Goal: Task Accomplishment & Management: Complete application form

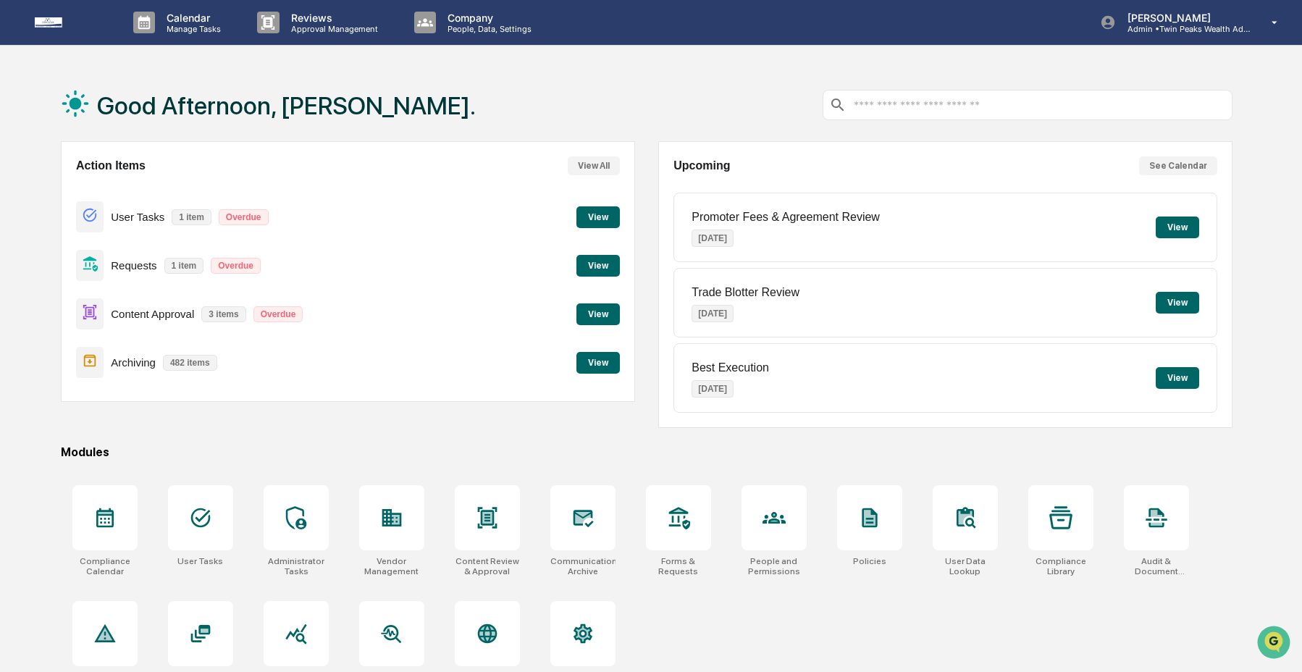
click at [599, 314] on button "View" at bounding box center [597, 314] width 43 height 22
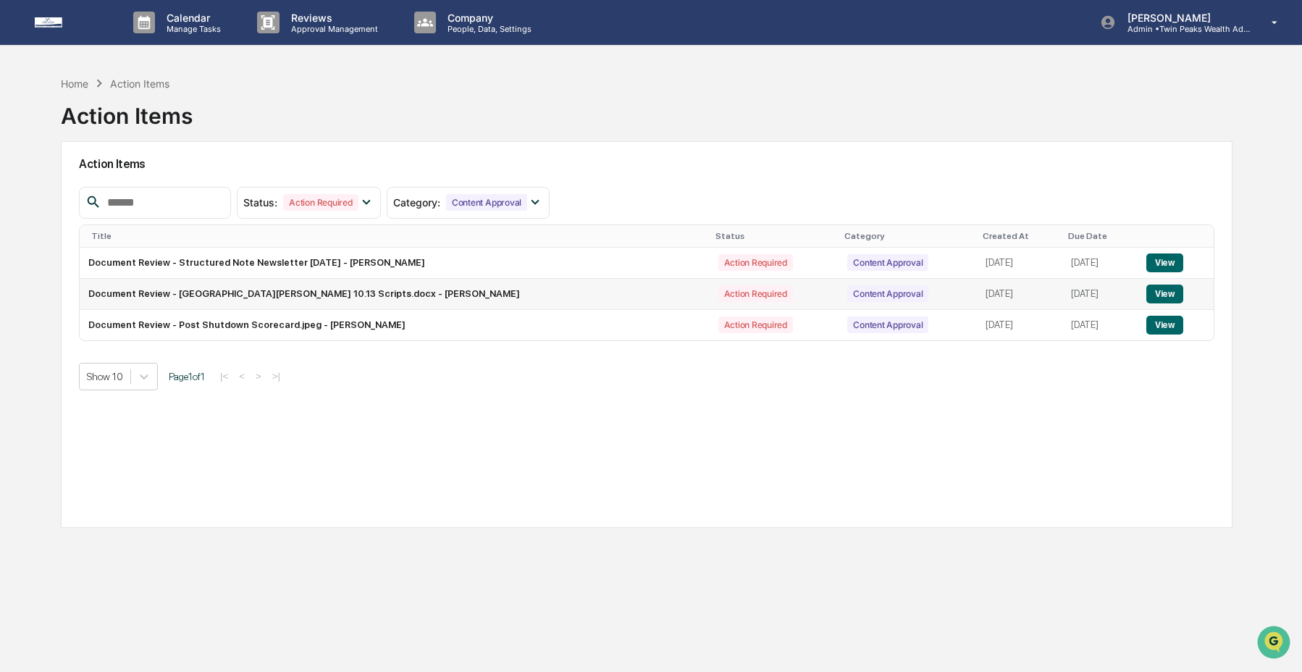
click at [1155, 295] on button "View" at bounding box center [1164, 294] width 37 height 19
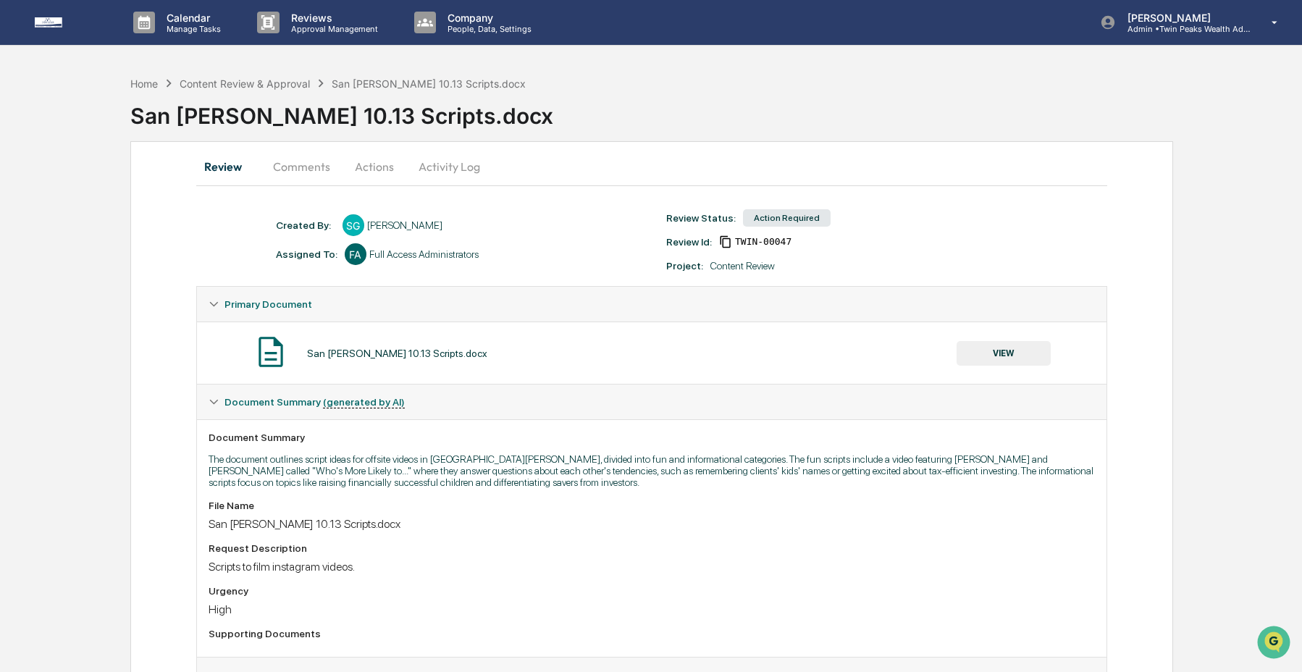
click at [980, 347] on button "VIEW" at bounding box center [1004, 353] width 94 height 25
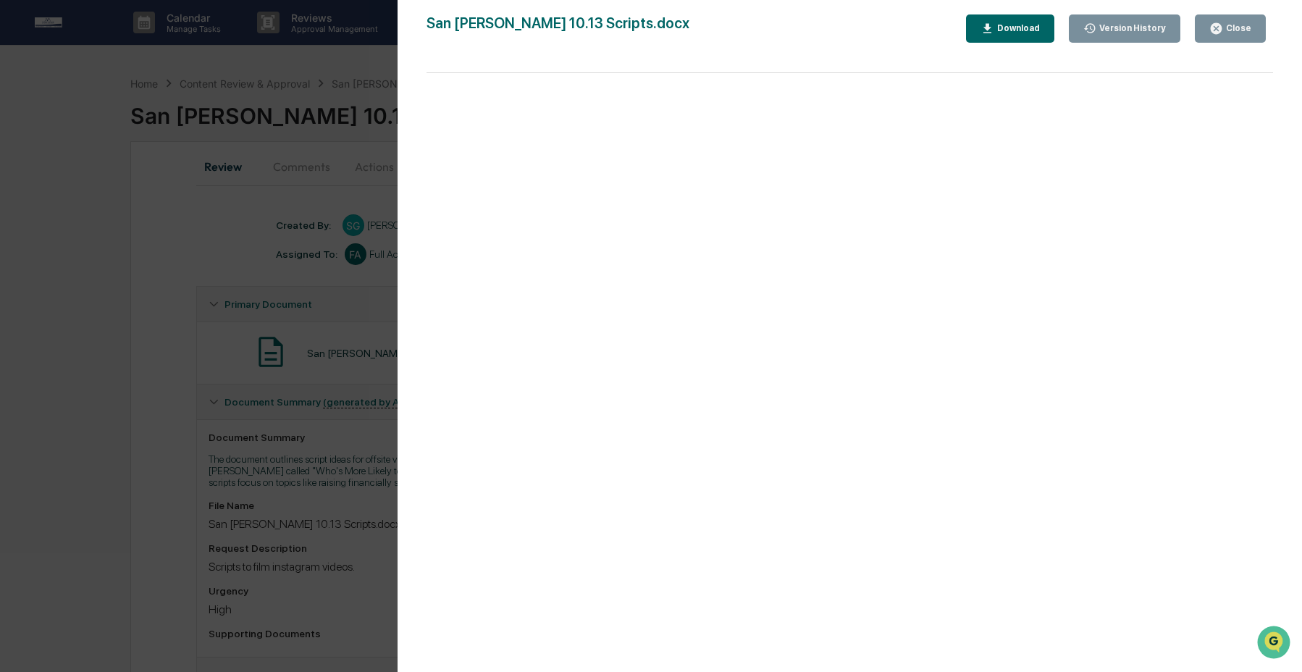
click at [1031, 30] on div "Download" at bounding box center [1017, 28] width 46 height 10
click at [1240, 35] on div "Close" at bounding box center [1230, 29] width 42 height 14
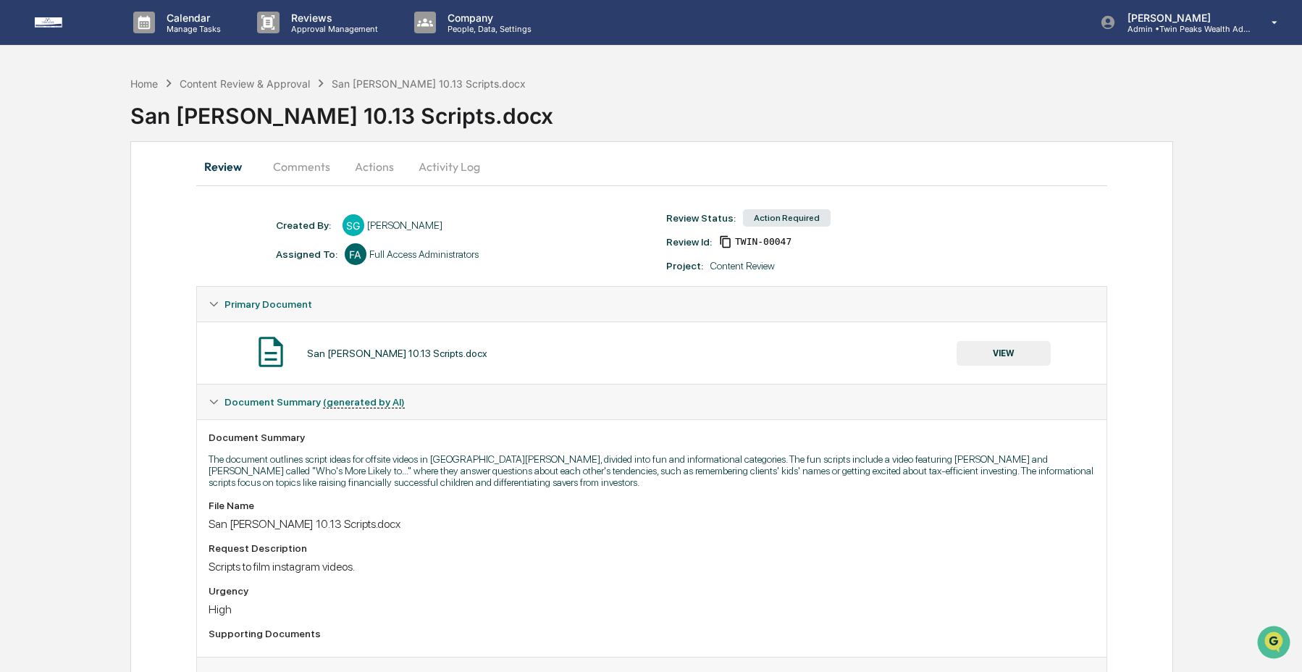
click at [289, 169] on button "Comments" at bounding box center [301, 166] width 80 height 35
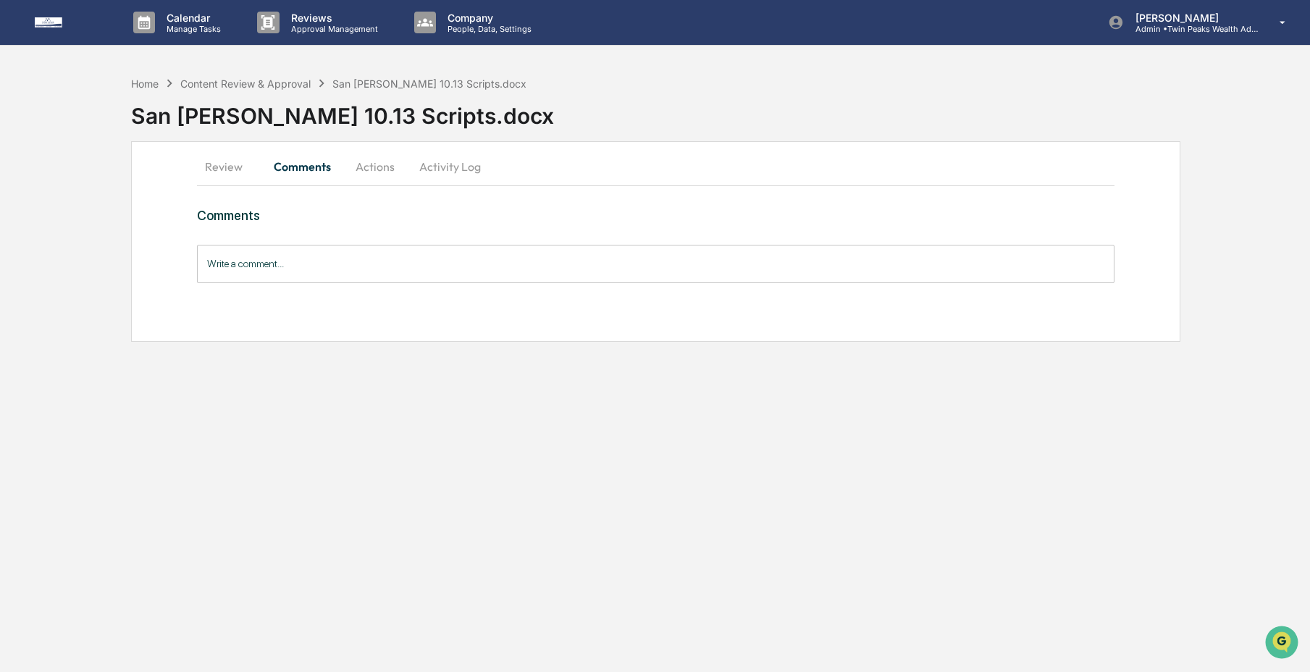
click at [382, 169] on button "Actions" at bounding box center [375, 166] width 65 height 35
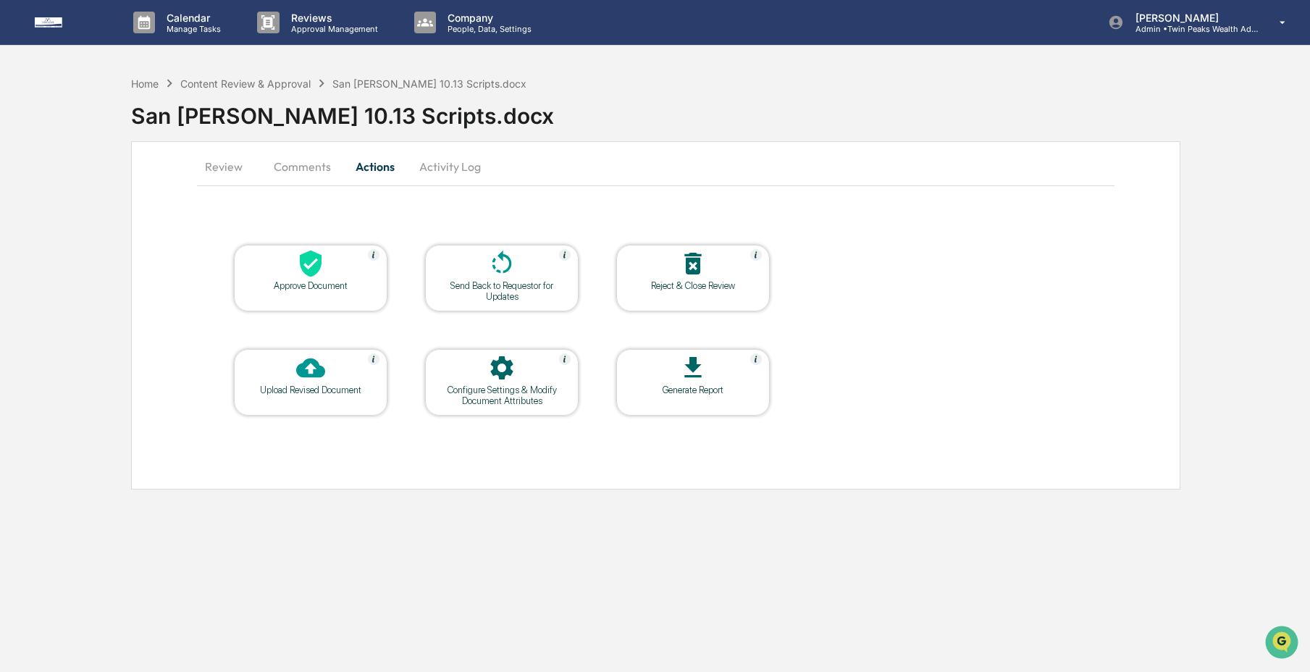
click at [306, 389] on div "Upload Revised Document" at bounding box center [310, 390] width 130 height 11
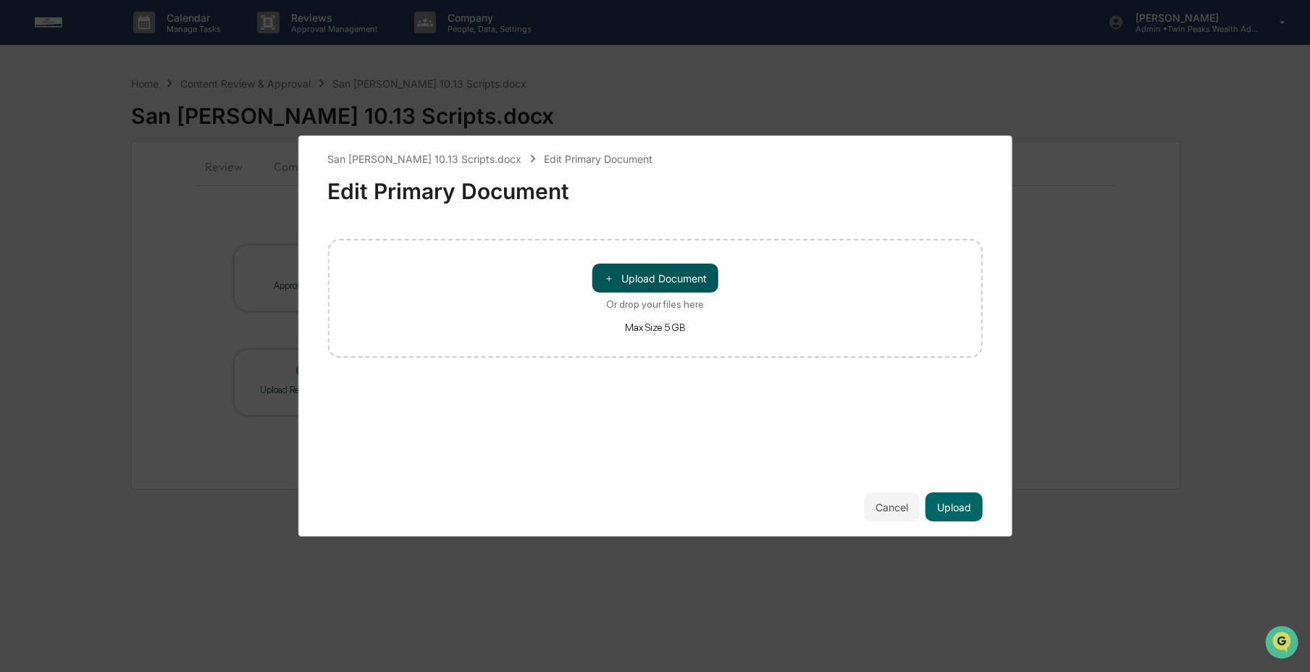
click at [649, 282] on button "＋ Upload Document" at bounding box center [655, 278] width 126 height 29
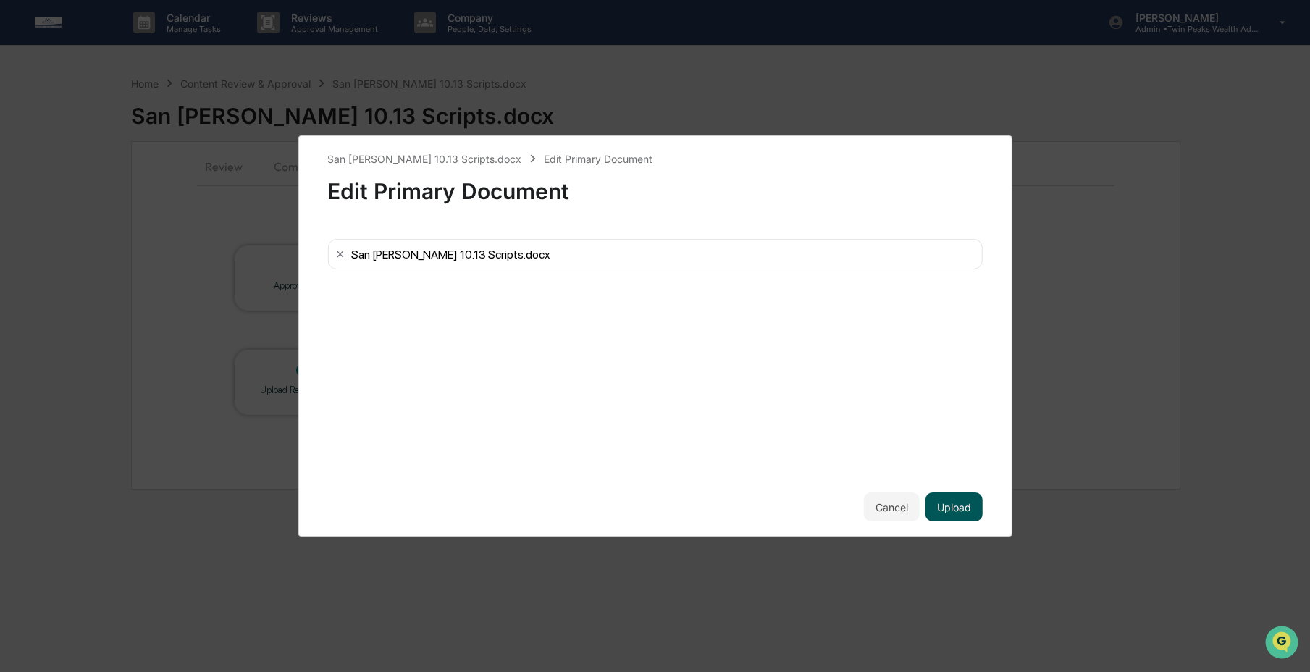
click at [944, 506] on button "Upload" at bounding box center [953, 506] width 57 height 29
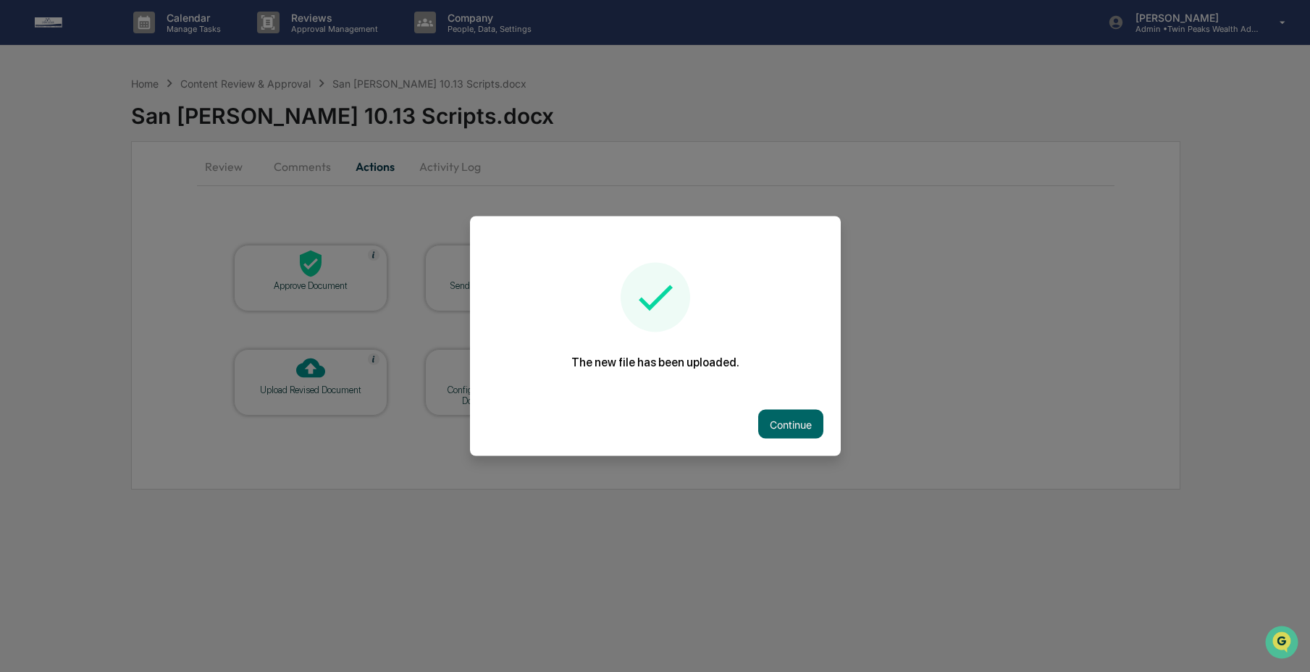
click at [787, 421] on button "Continue" at bounding box center [790, 424] width 65 height 29
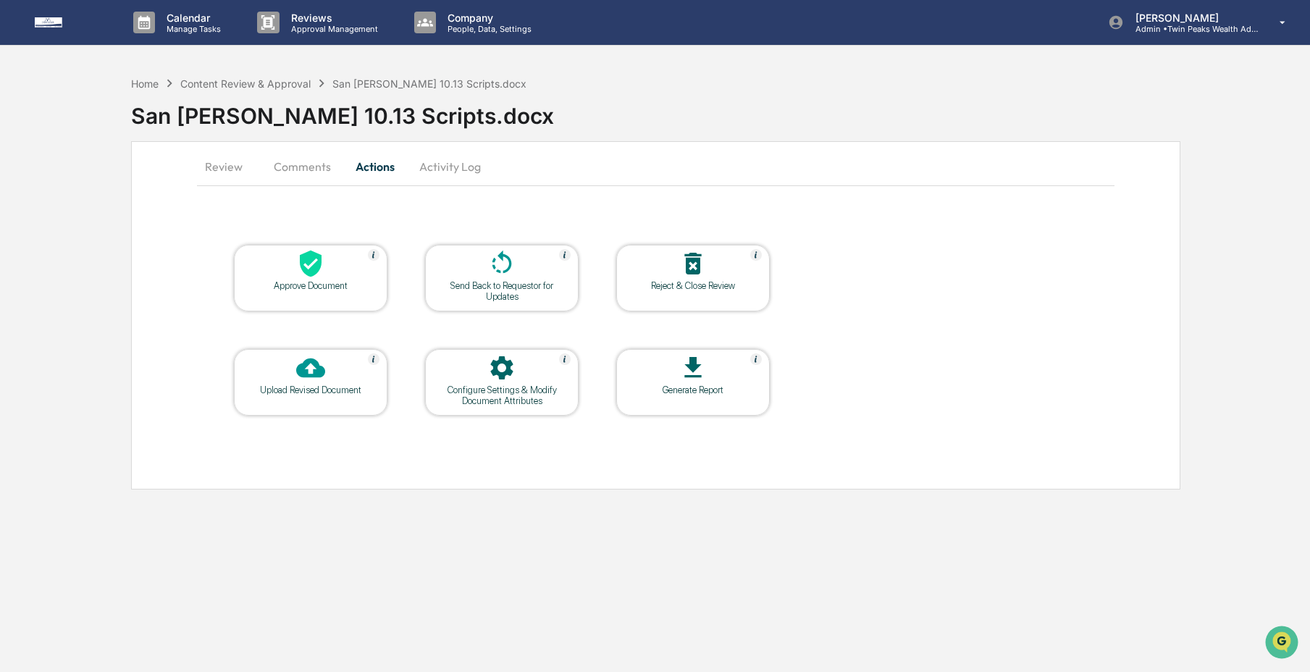
click at [468, 266] on div at bounding box center [501, 264] width 145 height 31
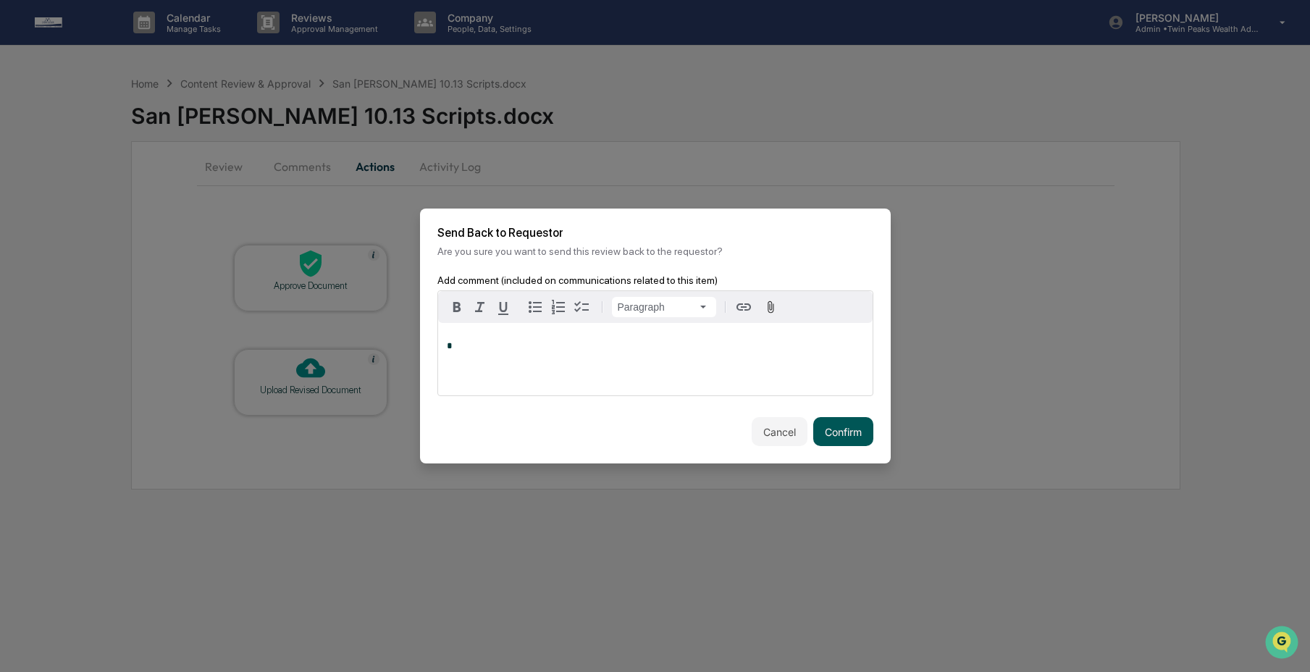
click at [854, 432] on button "Confirm" at bounding box center [843, 431] width 60 height 29
